Goal: Use online tool/utility: Utilize a website feature to perform a specific function

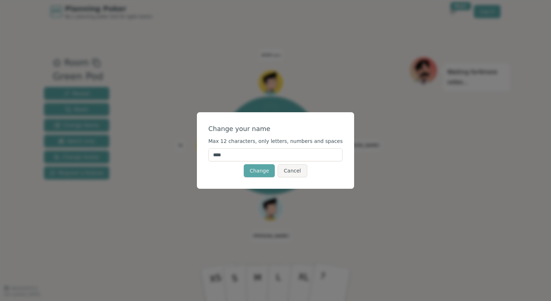
click at [248, 159] on input "****" at bounding box center [275, 154] width 135 height 13
type input "******"
click button "Change" at bounding box center [259, 170] width 31 height 13
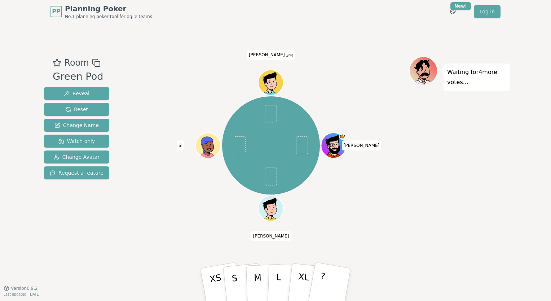
click at [271, 87] on icon at bounding box center [272, 86] width 12 height 4
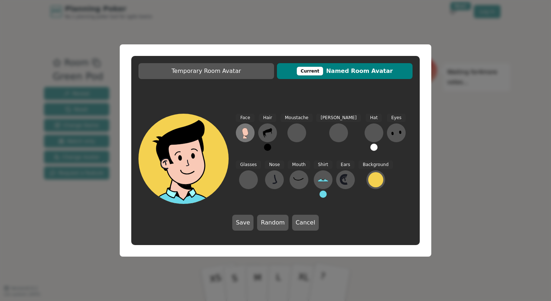
click at [245, 132] on icon at bounding box center [245, 132] width 6 height 8
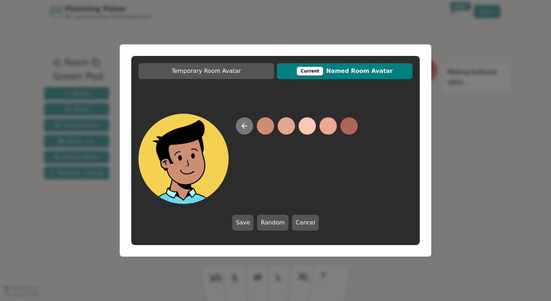
click at [240, 127] on icon at bounding box center [244, 126] width 9 height 9
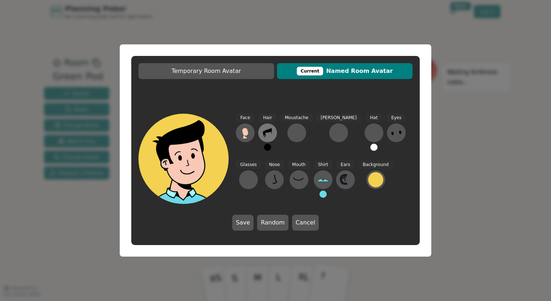
click at [269, 132] on icon at bounding box center [267, 132] width 9 height 9
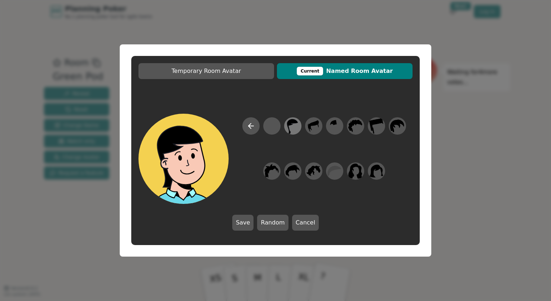
click at [289, 127] on icon at bounding box center [292, 126] width 11 height 15
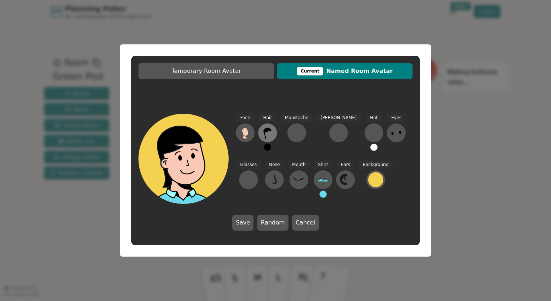
click at [267, 132] on icon at bounding box center [268, 133] width 12 height 12
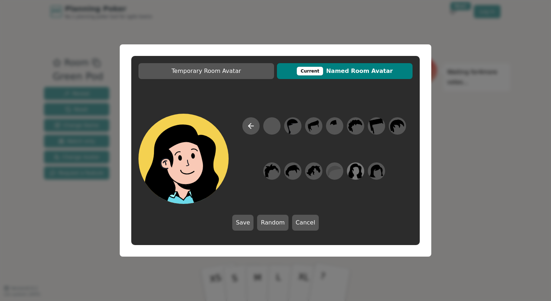
click at [357, 173] on icon at bounding box center [355, 171] width 14 height 16
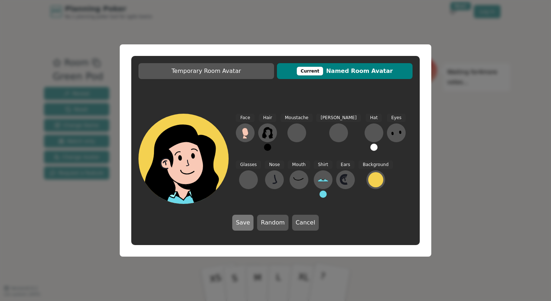
click at [243, 224] on button "Save" at bounding box center [242, 223] width 21 height 16
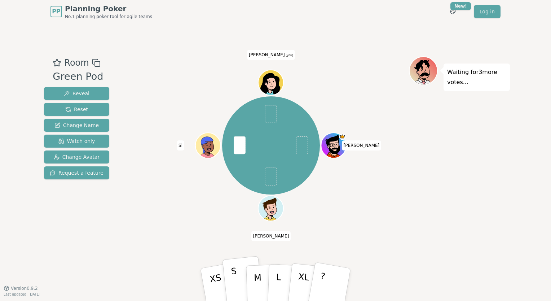
click at [242, 282] on button "S" at bounding box center [242, 285] width 41 height 58
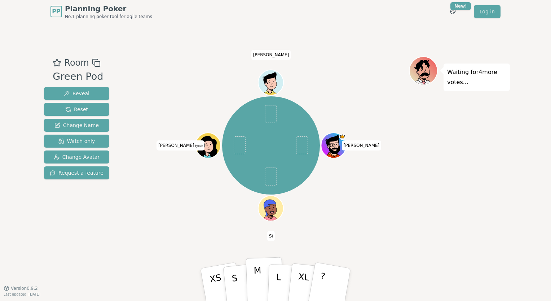
click at [255, 278] on p "M" at bounding box center [258, 284] width 9 height 39
click at [256, 268] on p "M" at bounding box center [258, 284] width 9 height 39
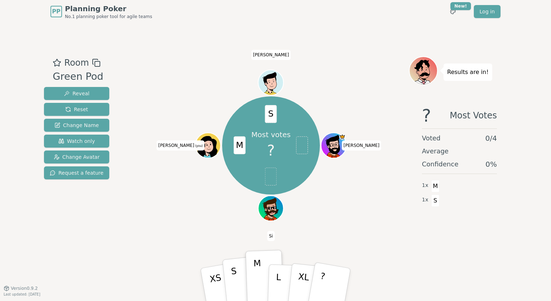
click at [234, 292] on p "S" at bounding box center [235, 285] width 9 height 39
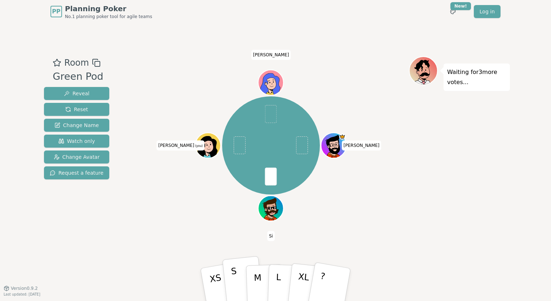
click at [240, 274] on button "S" at bounding box center [242, 285] width 41 height 58
click at [257, 285] on p "M" at bounding box center [258, 284] width 9 height 39
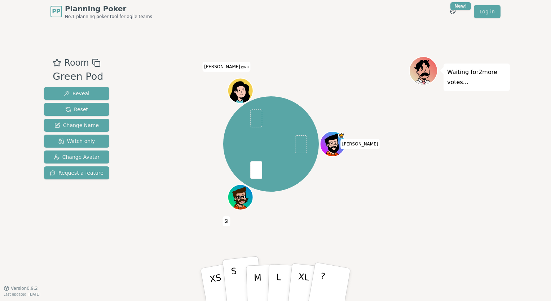
click at [237, 282] on button "S" at bounding box center [242, 285] width 41 height 58
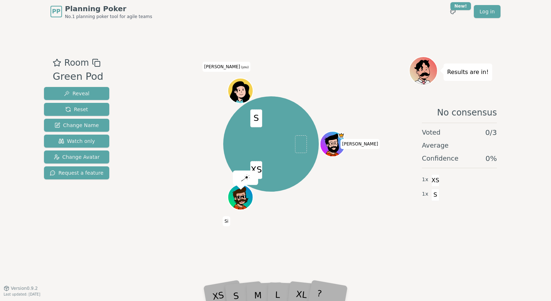
click at [296, 210] on div "XS S [PERSON_NAME] Si [PERSON_NAME] (you)" at bounding box center [271, 143] width 276 height 149
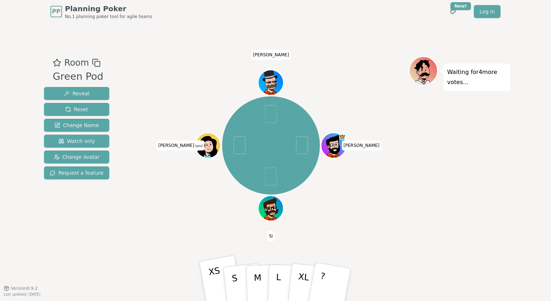
click at [216, 286] on p "XS" at bounding box center [217, 285] width 18 height 40
click at [216, 276] on p "XS" at bounding box center [217, 285] width 18 height 40
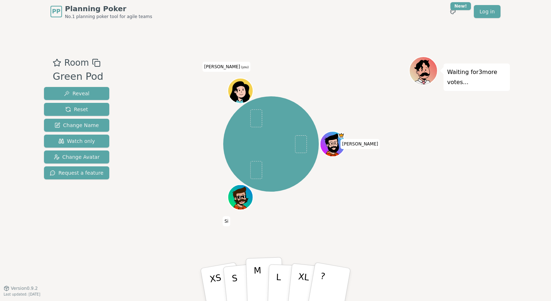
click at [250, 277] on button "M" at bounding box center [265, 284] width 38 height 55
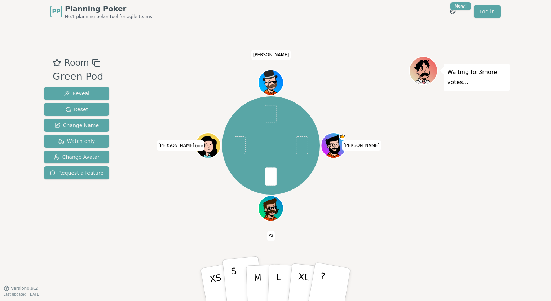
click at [236, 283] on p "S" at bounding box center [235, 285] width 9 height 39
